Goal: Transaction & Acquisition: Purchase product/service

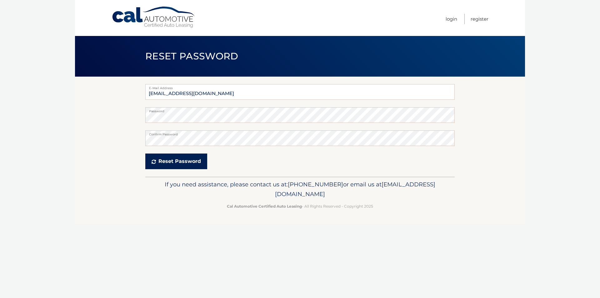
click at [176, 160] on button "Reset Password" at bounding box center [176, 162] width 62 height 16
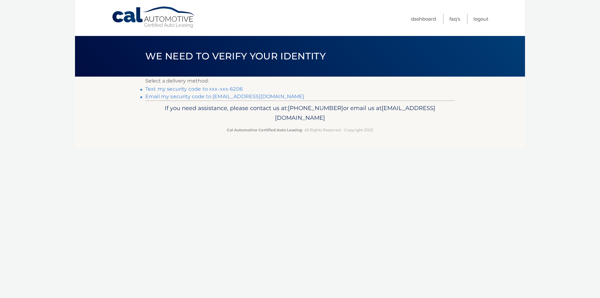
click at [159, 88] on link "Text my security code to xxx-xxx-6206" at bounding box center [194, 89] width 98 height 6
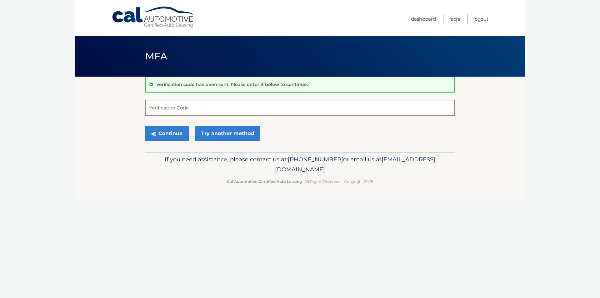
click at [204, 108] on input "Verification Code" at bounding box center [300, 108] width 310 height 16
type input "133695"
click at [168, 134] on button "Continue" at bounding box center [166, 134] width 43 height 16
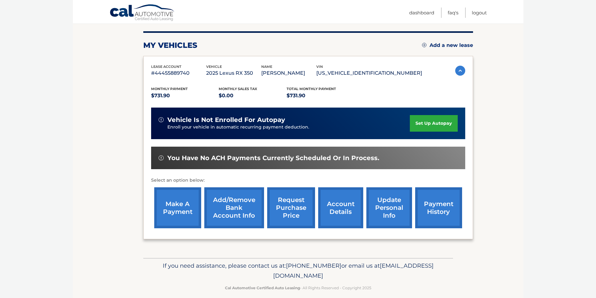
scroll to position [78, 0]
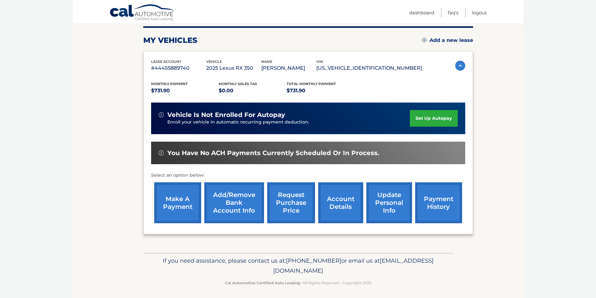
click at [177, 199] on link "make a payment" at bounding box center [177, 202] width 47 height 41
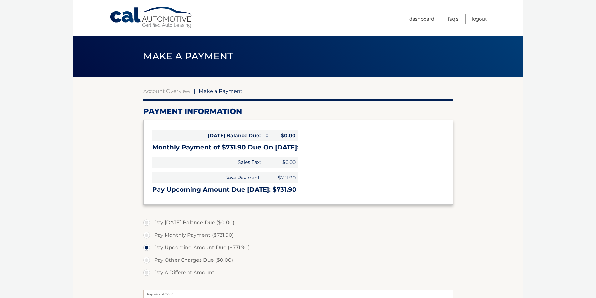
select select "MjM4MWE5ZWItZmQ5YS00NDY3LWFjYjItNGUzYmIwNWYwNjE4"
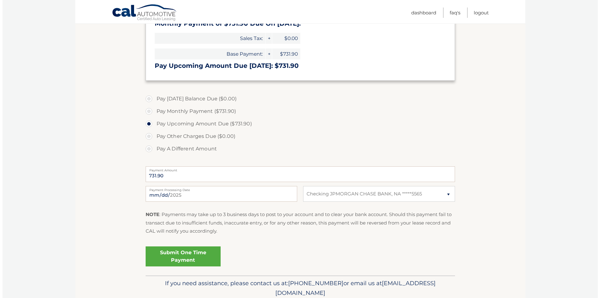
scroll to position [131, 0]
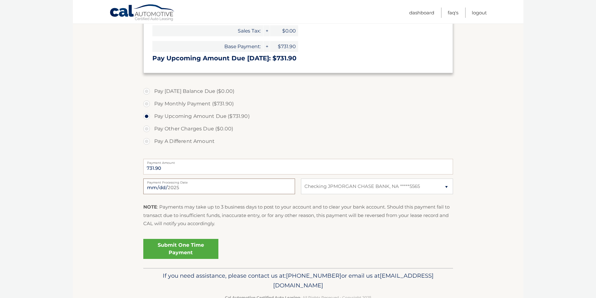
click at [156, 188] on input "[DATE]" at bounding box center [219, 187] width 152 height 16
click at [97, 230] on section "Account Overview | Make a Payment Payment Information [DATE] Balance Due: = $0.…" at bounding box center [298, 106] width 450 height 323
click at [158, 187] on input "[DATE]" at bounding box center [219, 187] width 152 height 16
type input "2025-08-14"
click at [179, 248] on link "Submit One Time Payment" at bounding box center [180, 249] width 75 height 20
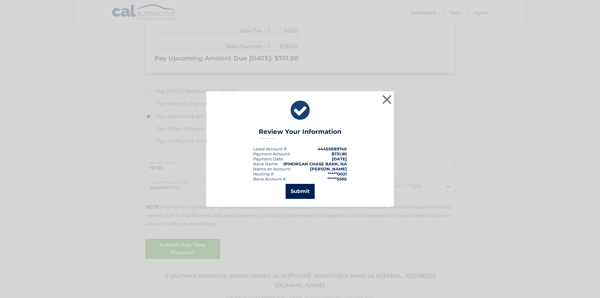
click at [300, 191] on button "Submit" at bounding box center [300, 191] width 29 height 15
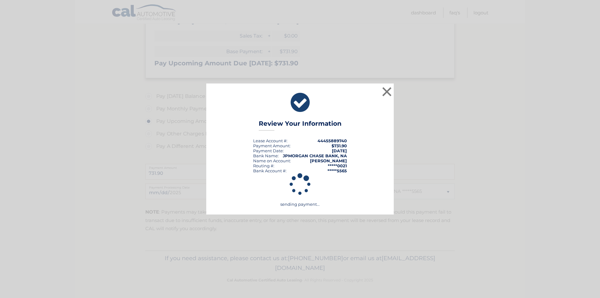
scroll to position [126, 0]
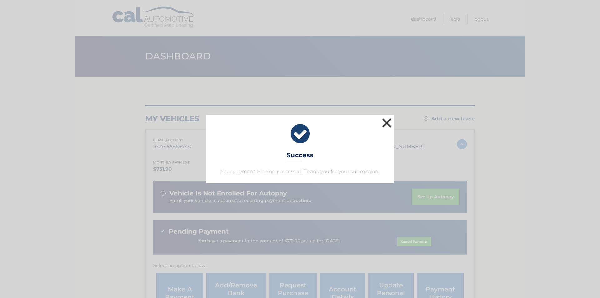
click at [386, 120] on button "×" at bounding box center [387, 123] width 13 height 13
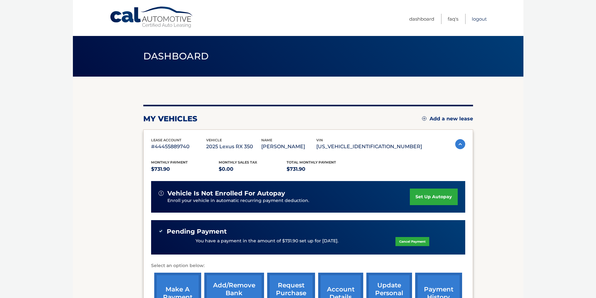
click at [476, 19] on link "Logout" at bounding box center [479, 19] width 15 height 10
